Goal: Task Accomplishment & Management: Manage account settings

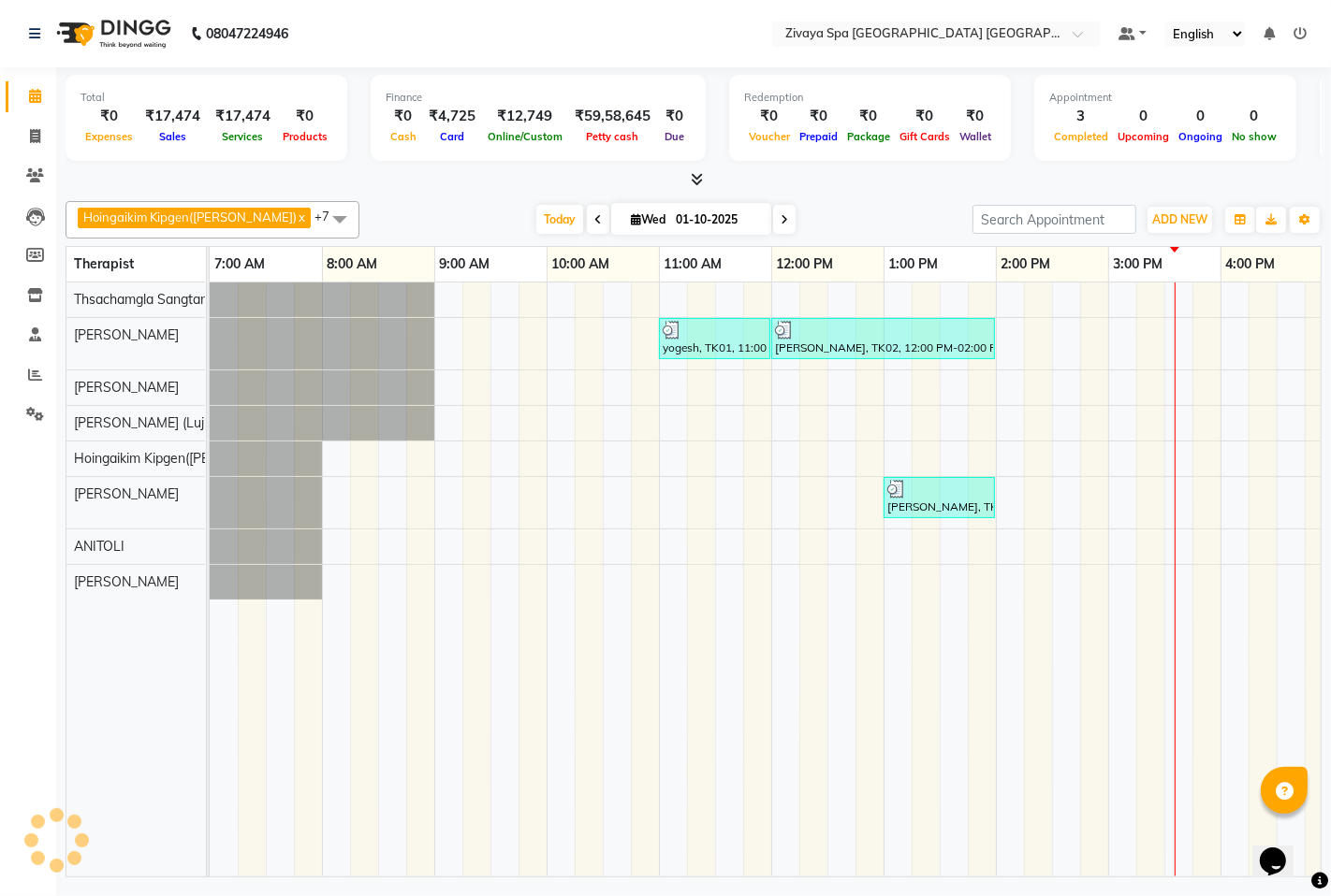
scroll to position [0, 296]
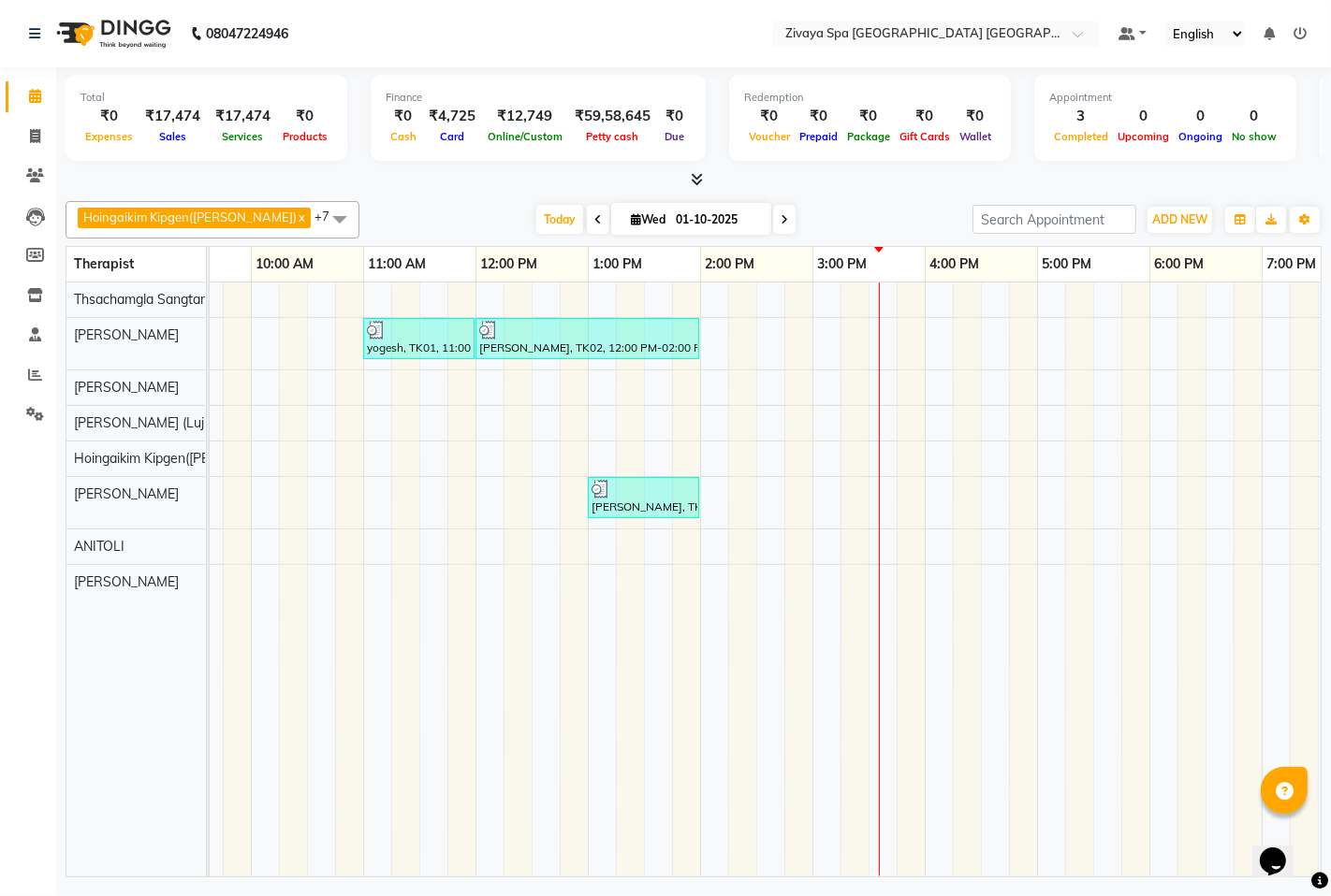
click at [1311, 22] on ul "Default Panel My Panel English ENGLISH Español العربية मराठी हिंदी ગુજરાતી தமிழ…" at bounding box center [1212, 34] width 207 height 25
click at [1306, 30] on ul "Default Panel My Panel English ENGLISH Español العربية मराठी हिंदी ગુજરાતી தமிழ…" at bounding box center [1212, 34] width 207 height 25
click at [1299, 31] on icon at bounding box center [1300, 34] width 13 height 13
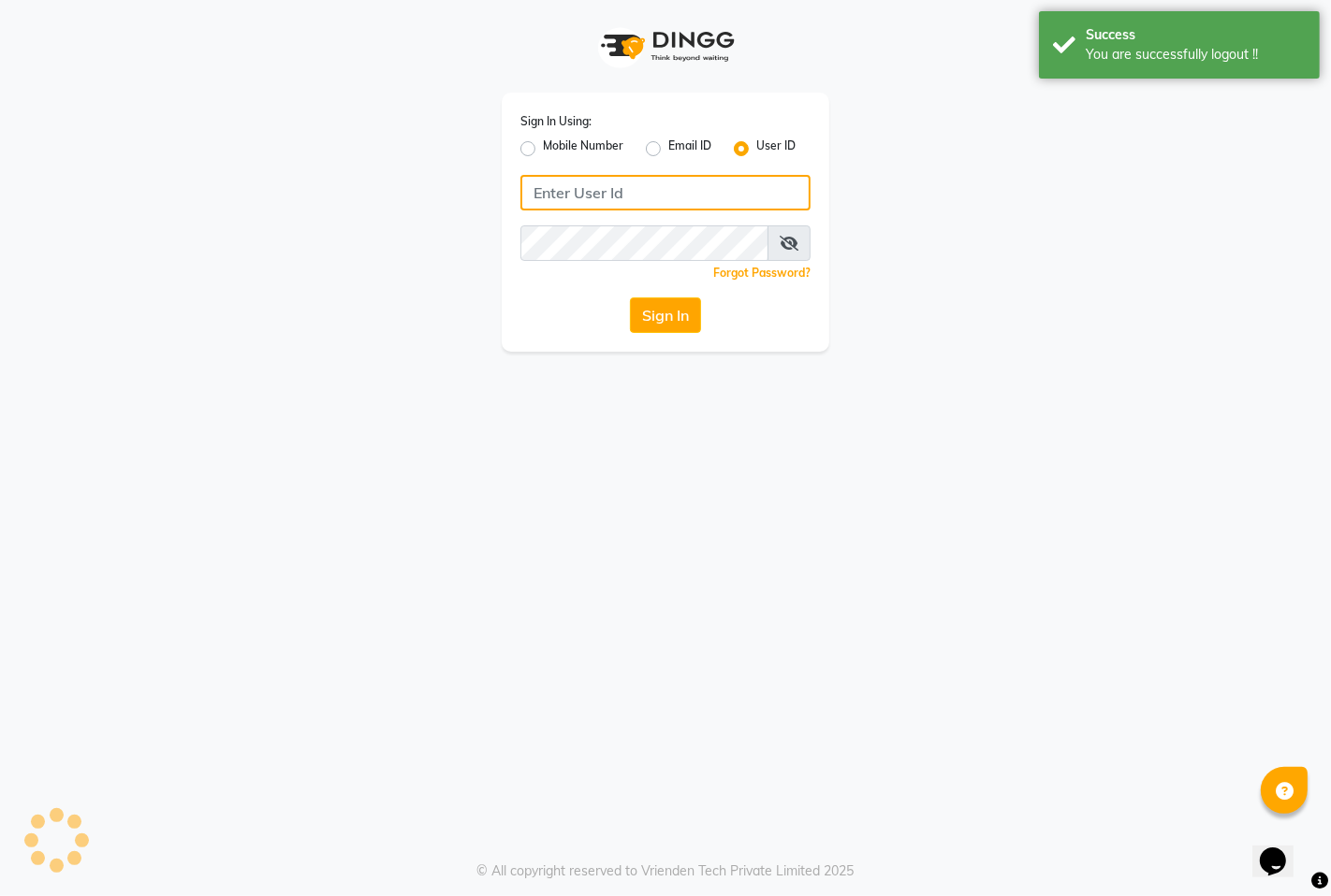
type input "[EMAIL_ADDRESS][DOMAIN_NAME]"
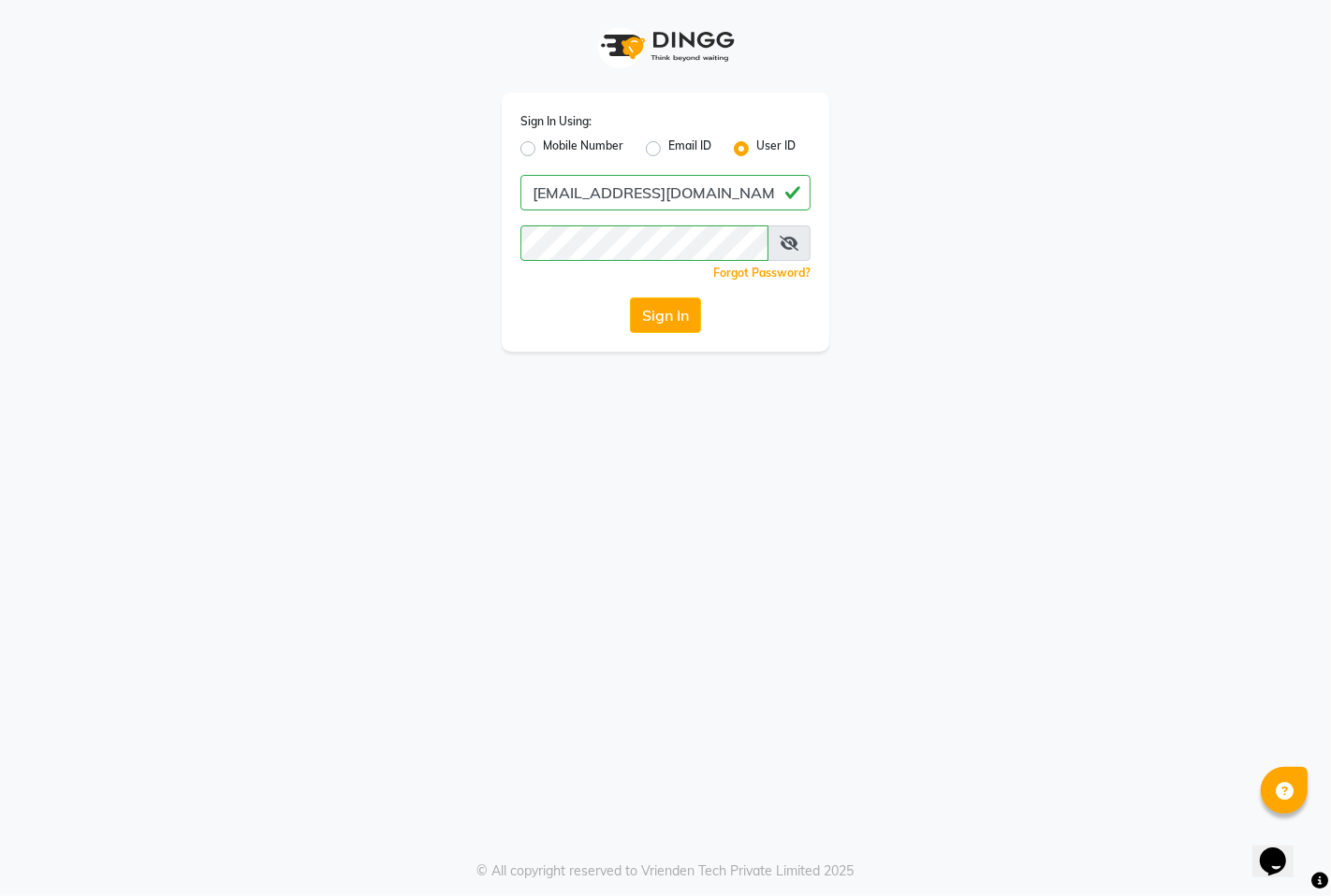
click at [590, 142] on label "Mobile Number" at bounding box center [583, 148] width 80 height 22
click at [555, 142] on input "Mobile Number" at bounding box center [549, 144] width 12 height 12
radio input "true"
radio input "false"
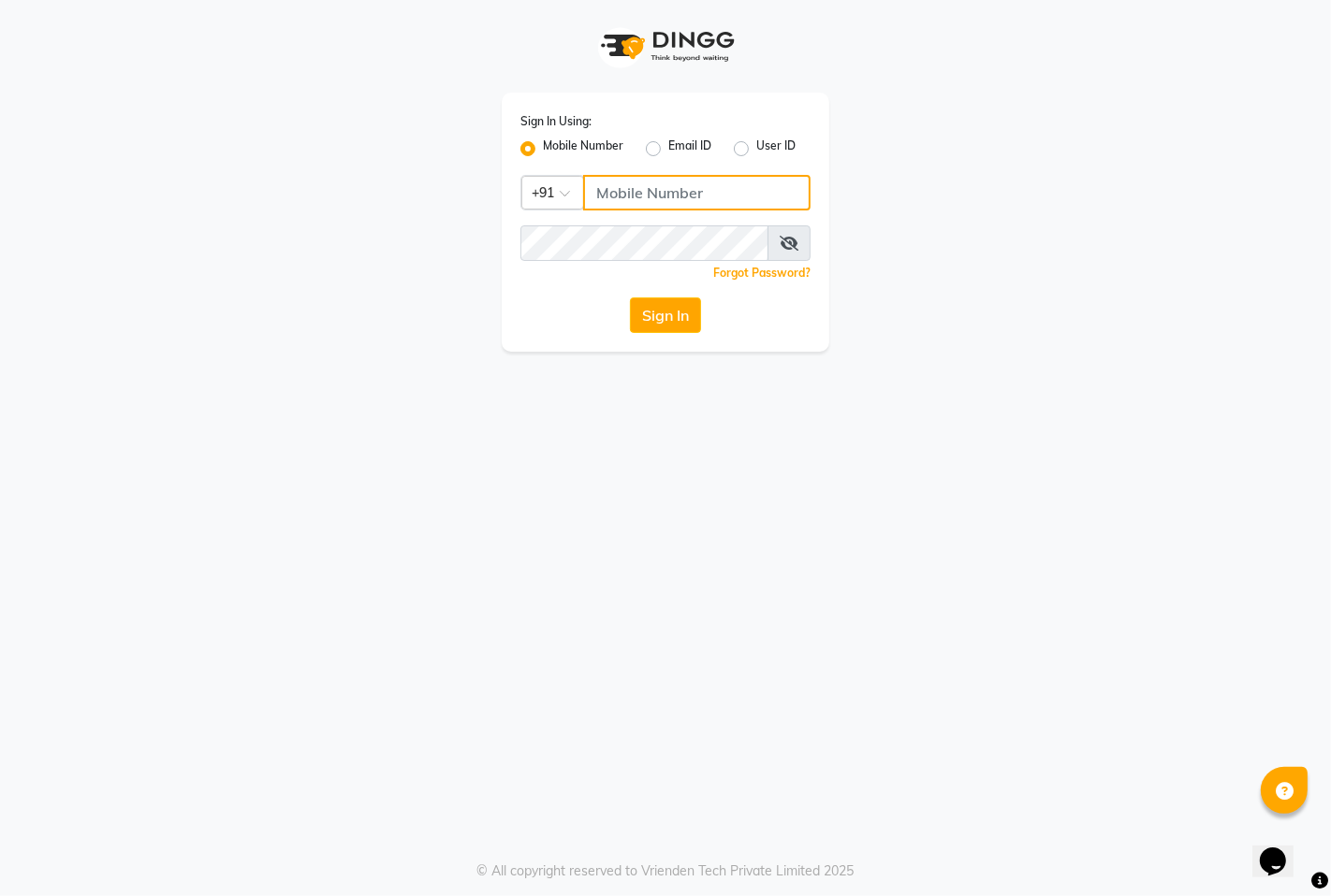
click at [642, 186] on input "Username" at bounding box center [697, 192] width 228 height 35
type input "9366908950"
click at [661, 312] on button "Sign In" at bounding box center [666, 315] width 71 height 35
